Goal: Task Accomplishment & Management: Manage account settings

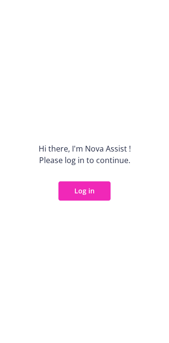
click at [101, 190] on button "Log in" at bounding box center [84, 191] width 52 height 19
click at [74, 189] on button "Log in" at bounding box center [84, 191] width 52 height 19
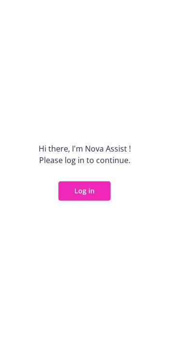
click at [89, 187] on button "Log in" at bounding box center [84, 191] width 52 height 19
click at [76, 193] on button "Log in" at bounding box center [84, 191] width 52 height 19
click at [74, 188] on button "Log in" at bounding box center [84, 191] width 52 height 19
drag, startPoint x: 84, startPoint y: 195, endPoint x: 97, endPoint y: 55, distance: 140.7
click at [97, 55] on div "Hi there, I ' m Nova Assist ! Please log in to continue. Log in" at bounding box center [84, 171] width 169 height 343
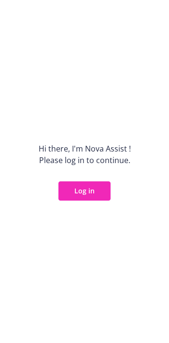
click at [91, 195] on button "Log in" at bounding box center [84, 191] width 52 height 19
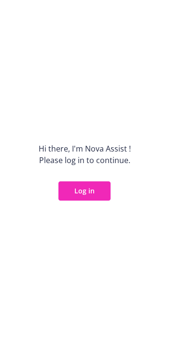
click at [81, 203] on div "Hi there, I ' m Nova Assist ! Please log in to continue. Log in" at bounding box center [84, 171] width 169 height 343
click at [81, 187] on button "Log in" at bounding box center [84, 191] width 52 height 19
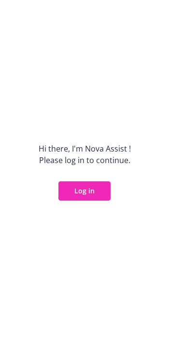
click at [81, 187] on button "Log in" at bounding box center [84, 191] width 52 height 19
click at [91, 184] on button "Log in" at bounding box center [84, 191] width 52 height 19
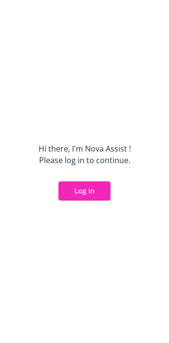
click at [91, 184] on button "Log in" at bounding box center [84, 191] width 52 height 19
click at [84, 186] on button "Log in" at bounding box center [84, 191] width 52 height 19
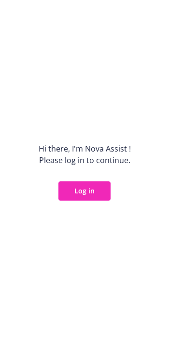
click at [84, 186] on button "Log in" at bounding box center [84, 191] width 52 height 19
